Goal: Transaction & Acquisition: Book appointment/travel/reservation

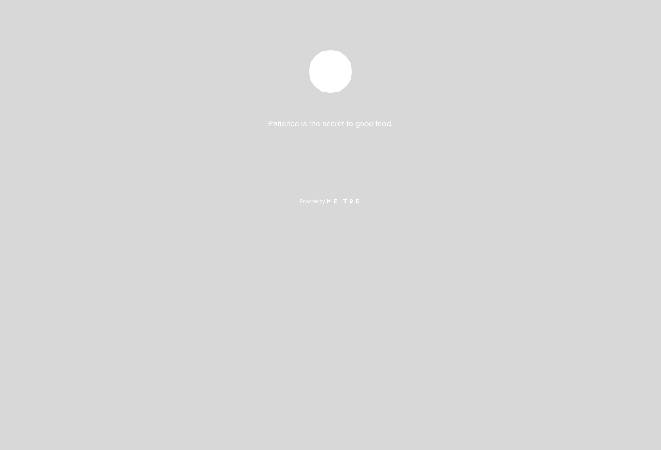
select select "es"
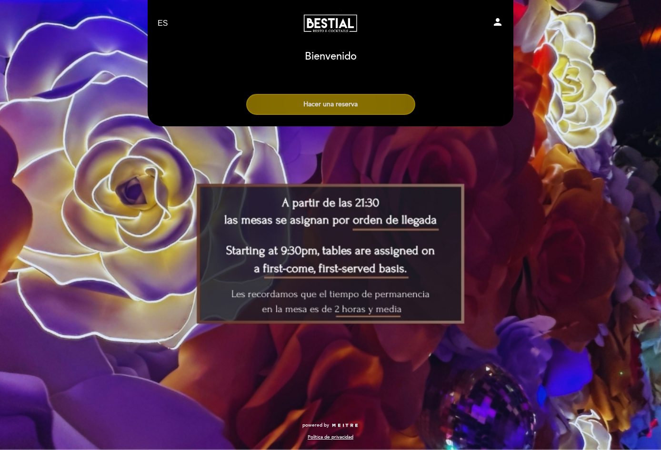
click at [341, 103] on button "Hacer una reserva" at bounding box center [330, 104] width 169 height 21
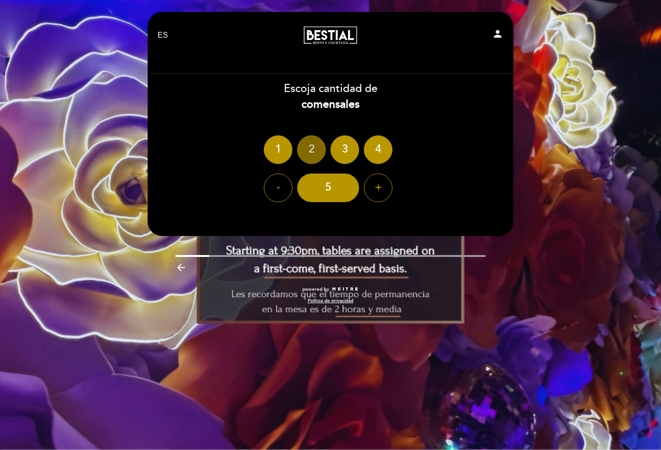
click at [307, 149] on div "2" at bounding box center [311, 149] width 29 height 29
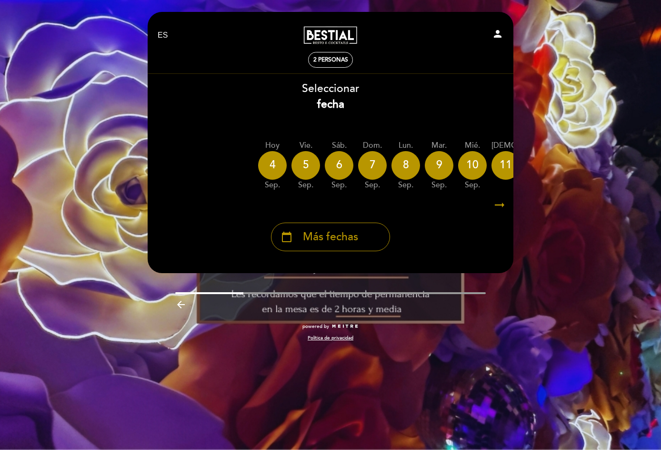
click at [497, 203] on icon "arrow_right_alt" at bounding box center [500, 205] width 14 height 20
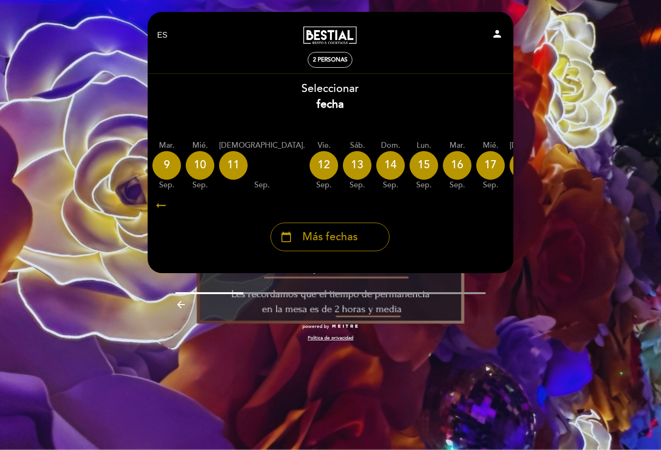
scroll to position [0, 278]
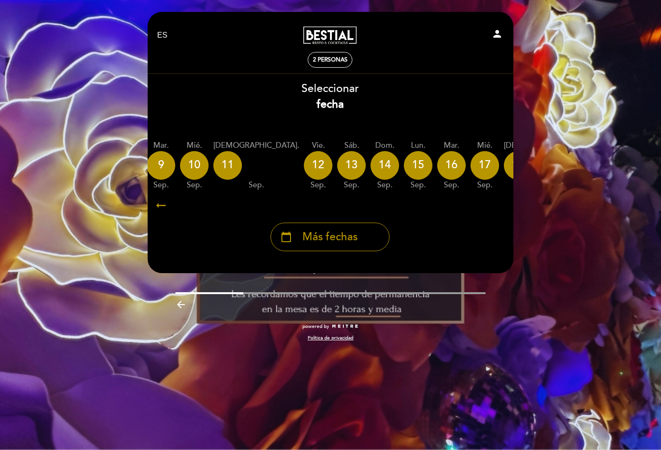
click at [497, 203] on icon "arrow_right_alt" at bounding box center [499, 205] width 14 height 20
click at [603, 162] on icon "calendar_today" at bounding box center [608, 165] width 11 height 16
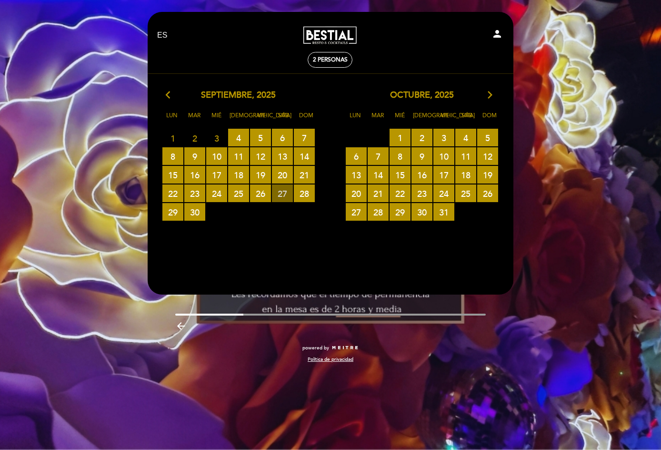
click at [286, 192] on span "27 RESERVAS DISPONIBLES" at bounding box center [282, 193] width 21 height 18
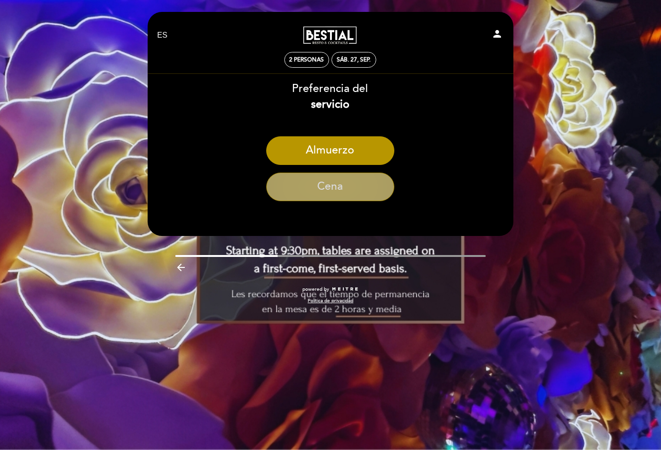
click at [364, 186] on button "Cena" at bounding box center [330, 186] width 128 height 29
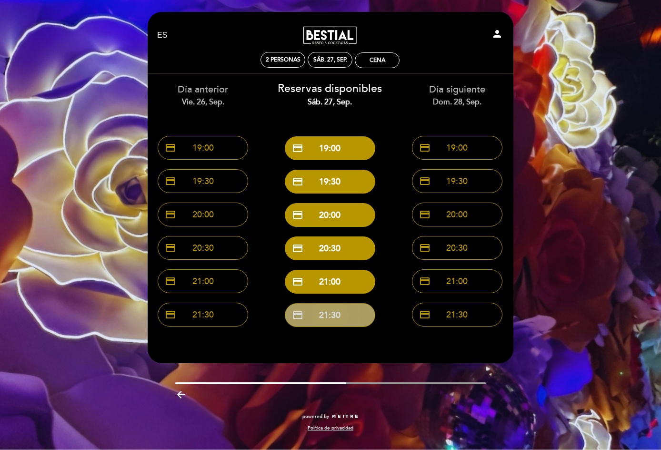
click at [344, 310] on button "credit_card 21:30" at bounding box center [330, 315] width 91 height 24
